Goal: Task Accomplishment & Management: Manage account settings

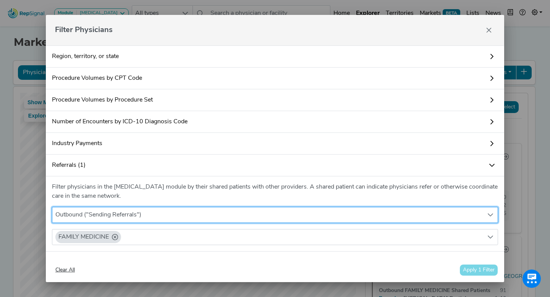
click at [494, 32] on button "Close" at bounding box center [488, 30] width 12 height 12
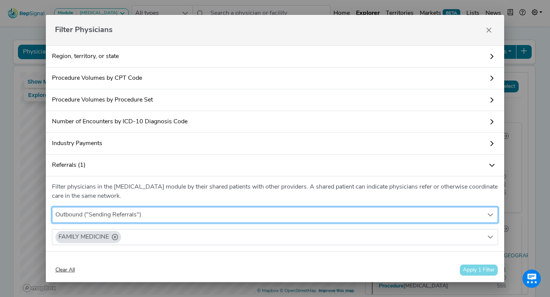
scroll to position [21, 0]
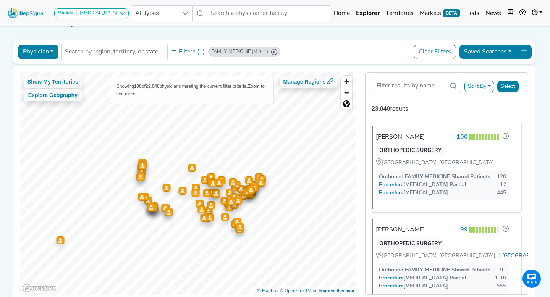
click at [489, 85] on button "Sort By" at bounding box center [479, 87] width 30 height 12
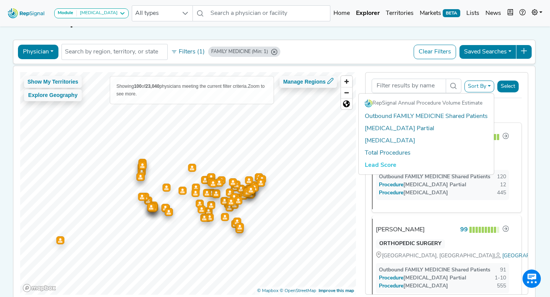
click at [489, 85] on button "Sort By" at bounding box center [479, 87] width 30 height 12
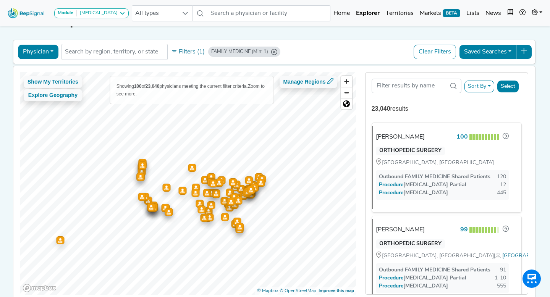
click at [187, 54] on button "Filters (1)" at bounding box center [187, 51] width 37 height 13
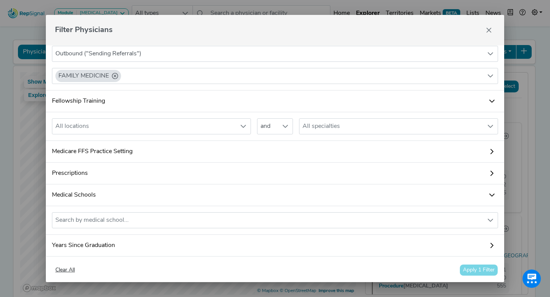
scroll to position [178, 0]
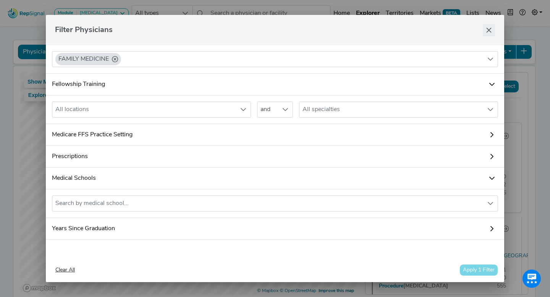
click at [485, 32] on icon "Close" at bounding box center [488, 30] width 6 height 6
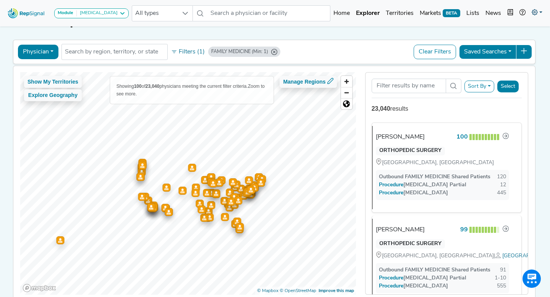
click at [538, 13] on link at bounding box center [536, 13] width 17 height 15
click at [495, 50] on link "Logout" at bounding box center [514, 47] width 60 height 15
